Goal: Navigation & Orientation: Find specific page/section

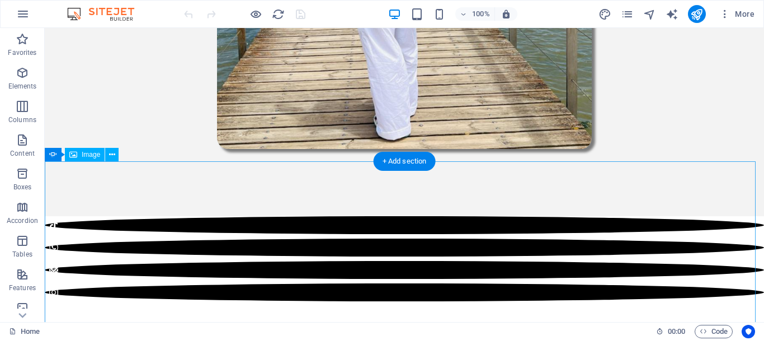
scroll to position [783, 0]
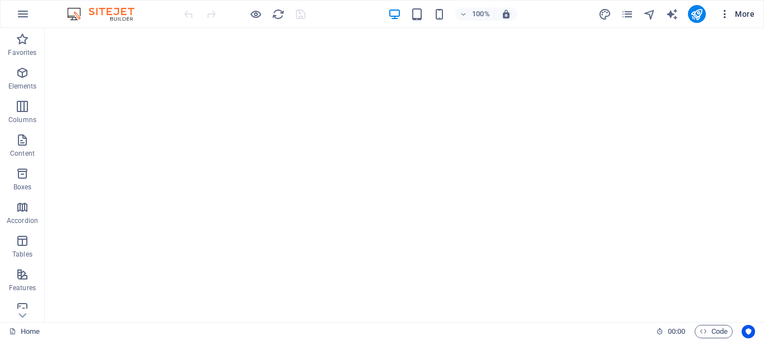
click at [735, 15] on span "More" at bounding box center [736, 13] width 35 height 11
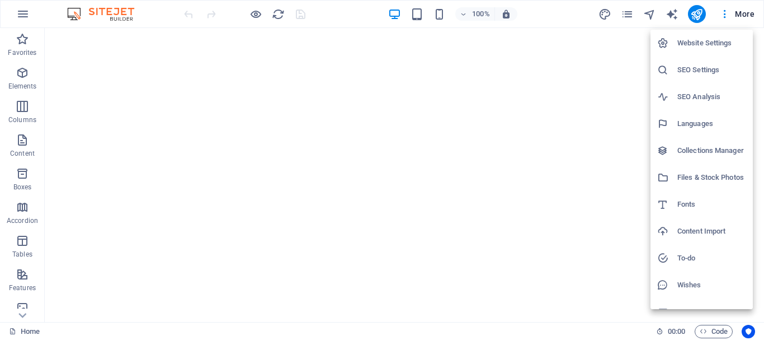
click at [731, 14] on div at bounding box center [382, 170] width 764 height 340
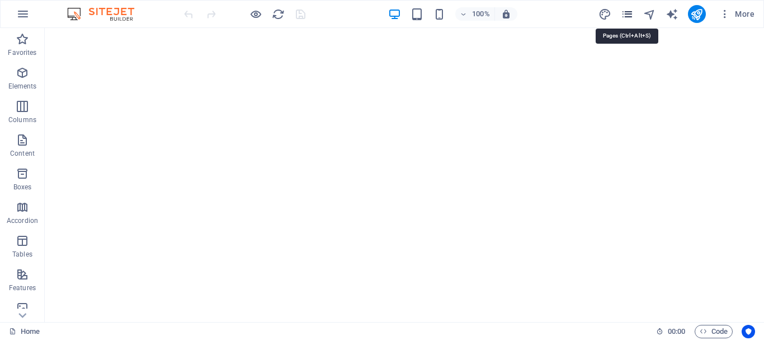
click at [630, 13] on icon "pages" at bounding box center [627, 14] width 13 height 13
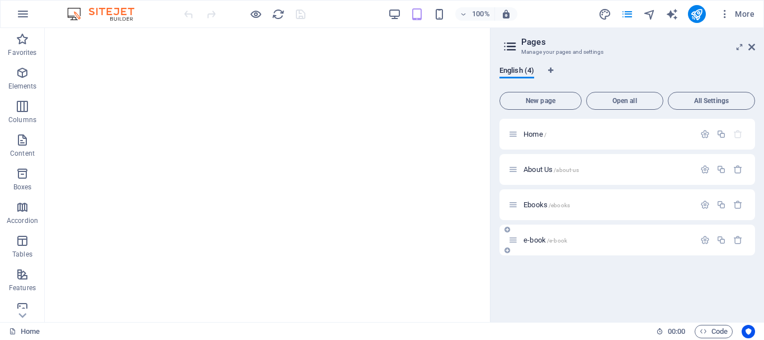
click at [556, 245] on div "e-book /e-book" at bounding box center [602, 239] width 186 height 13
click at [553, 239] on span "/e-book" at bounding box center [557, 240] width 20 height 6
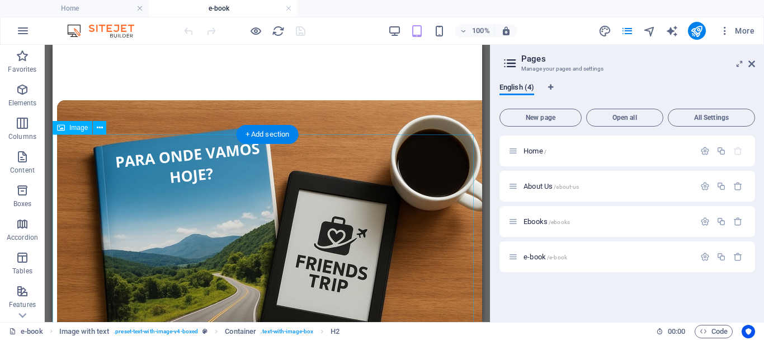
scroll to position [0, 0]
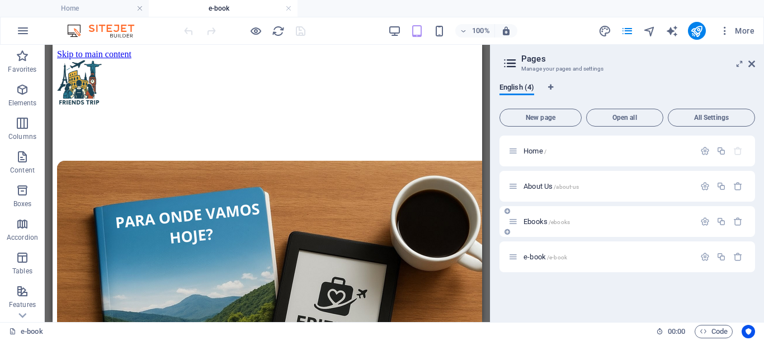
click at [547, 222] on span "Ebooks /ebooks" at bounding box center [547, 221] width 46 height 8
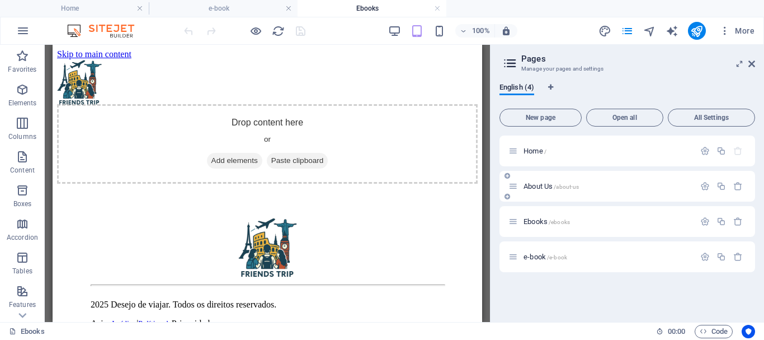
click at [538, 185] on span "About Us /about-us" at bounding box center [551, 186] width 55 height 8
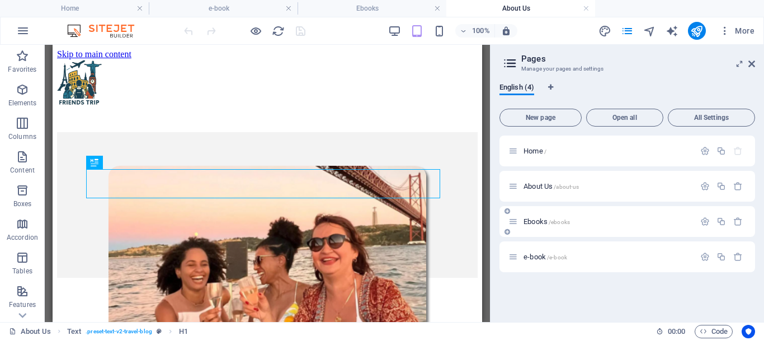
scroll to position [271, 0]
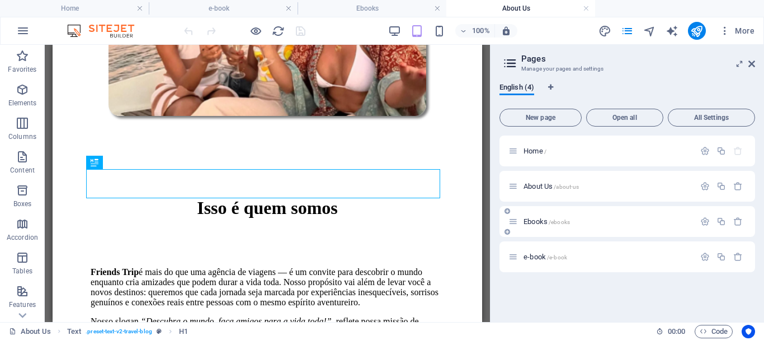
click at [536, 222] on span "Ebooks /ebooks" at bounding box center [547, 221] width 46 height 8
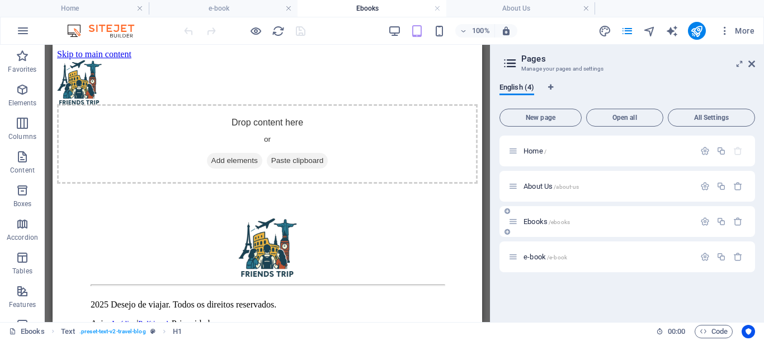
scroll to position [0, 0]
click at [543, 253] on span "e-book /e-book" at bounding box center [546, 256] width 44 height 8
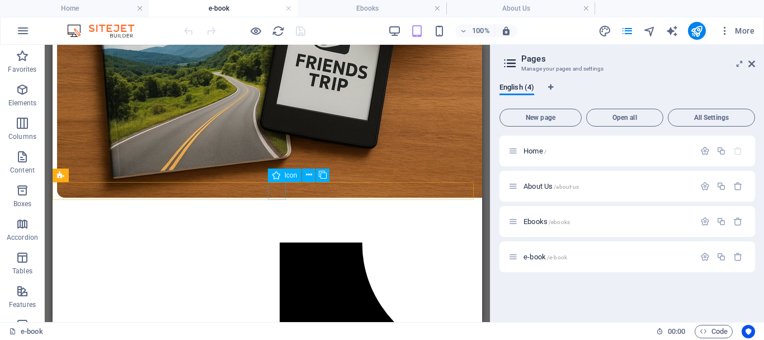
scroll to position [541, 0]
